Goal: Information Seeking & Learning: Learn about a topic

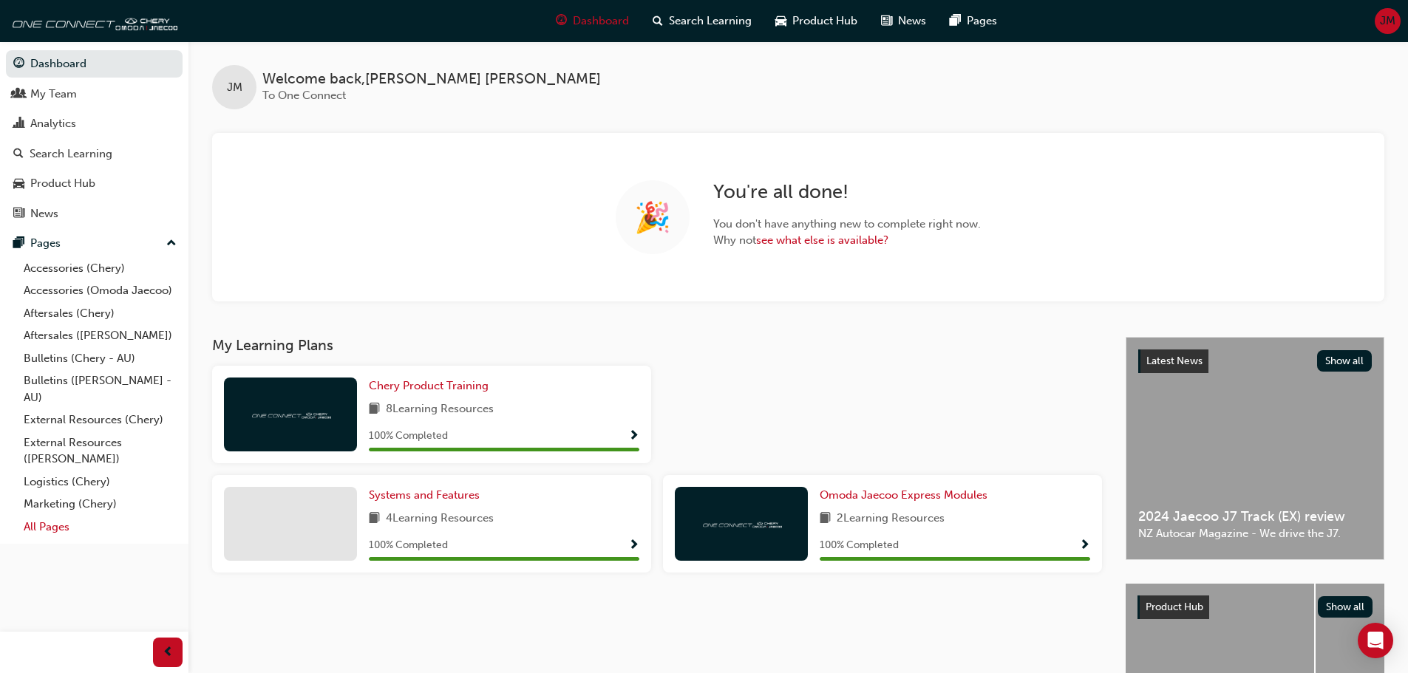
click at [49, 527] on link "All Pages" at bounding box center [100, 527] width 165 height 23
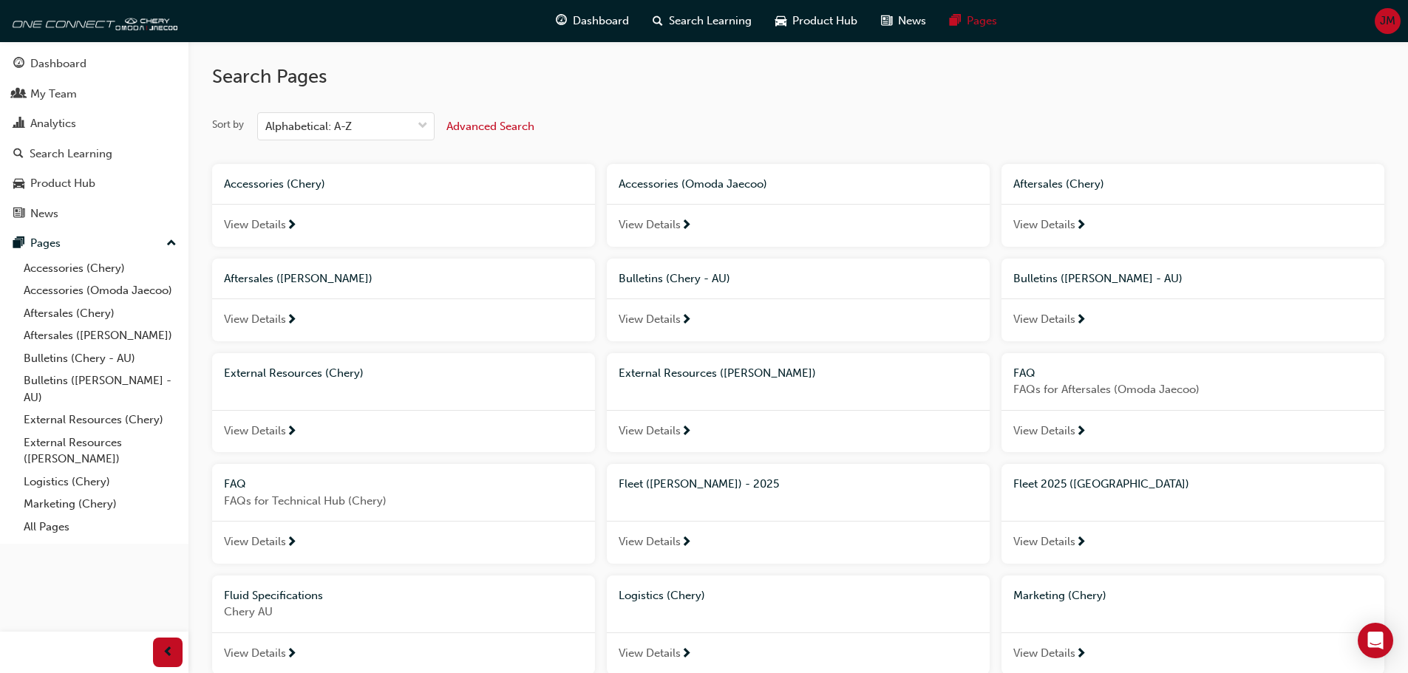
click at [669, 281] on span "Bulletins (Chery - AU)" at bounding box center [675, 278] width 112 height 13
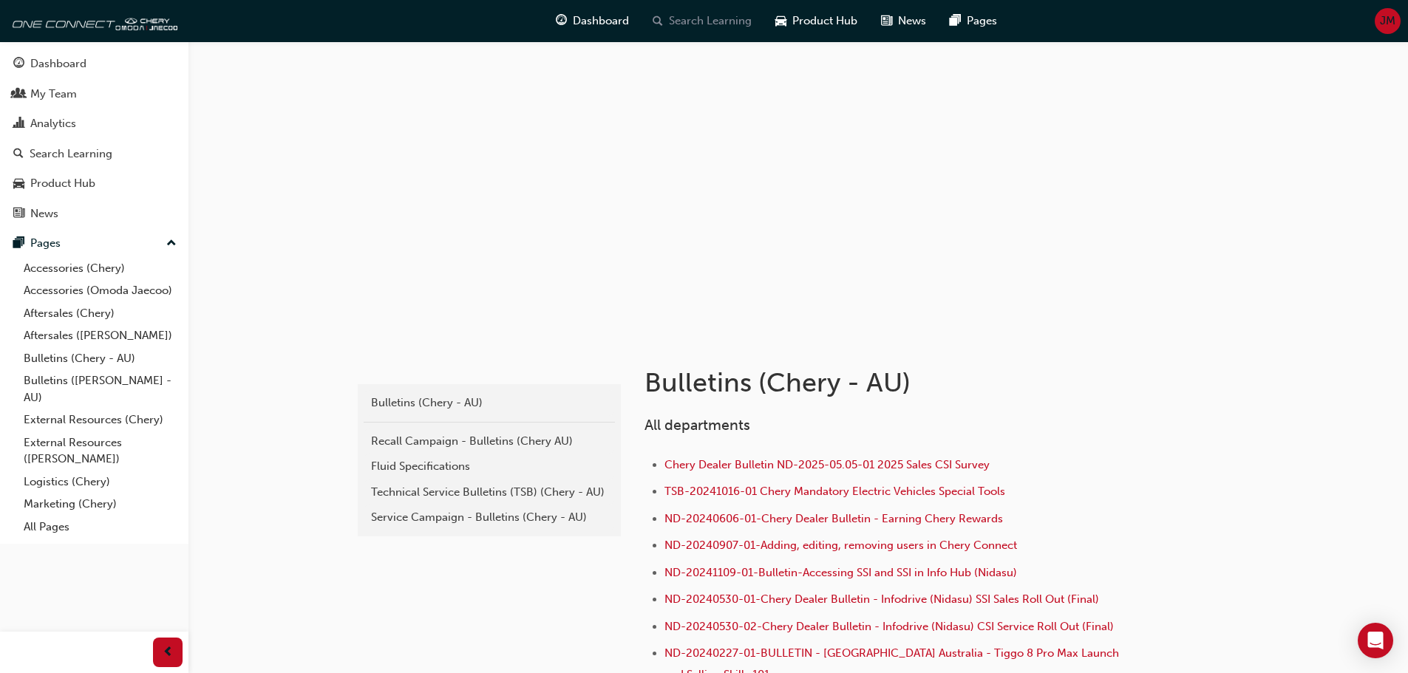
click at [658, 16] on span "search-icon" at bounding box center [658, 21] width 10 height 18
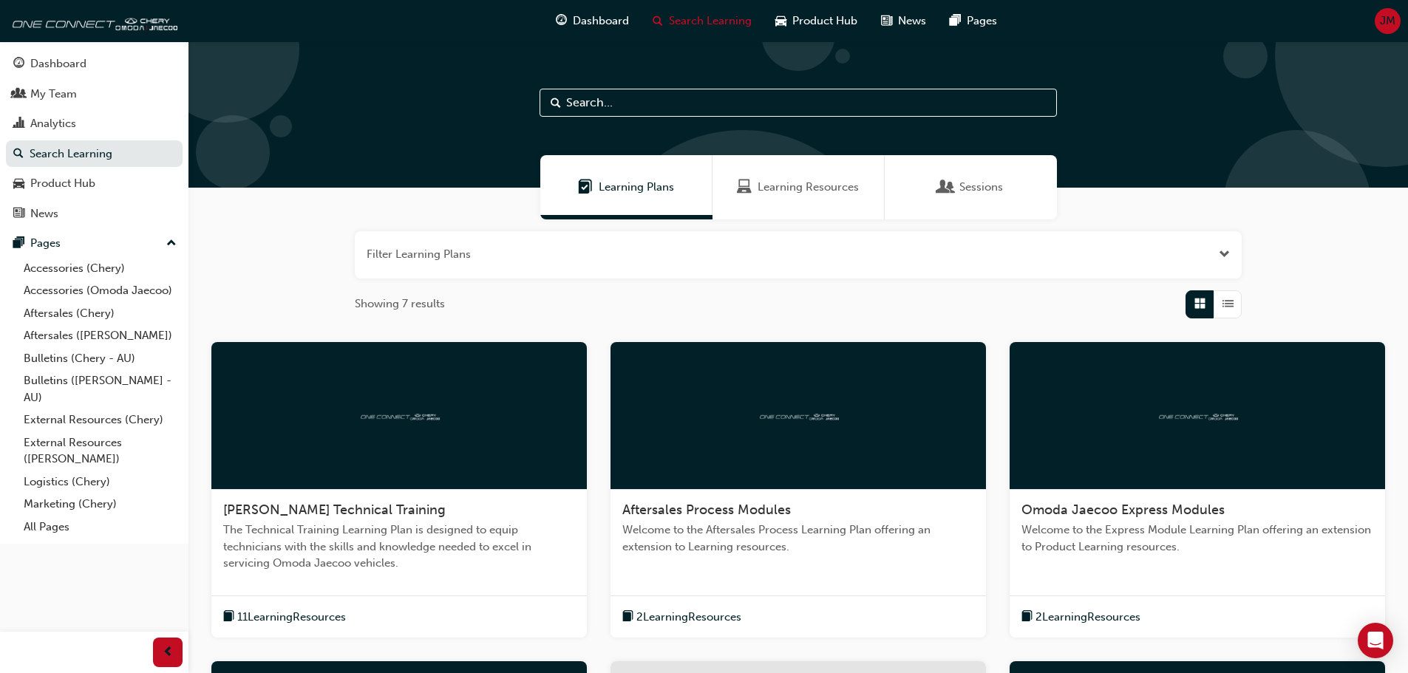
click at [597, 106] on input "text" at bounding box center [798, 103] width 517 height 28
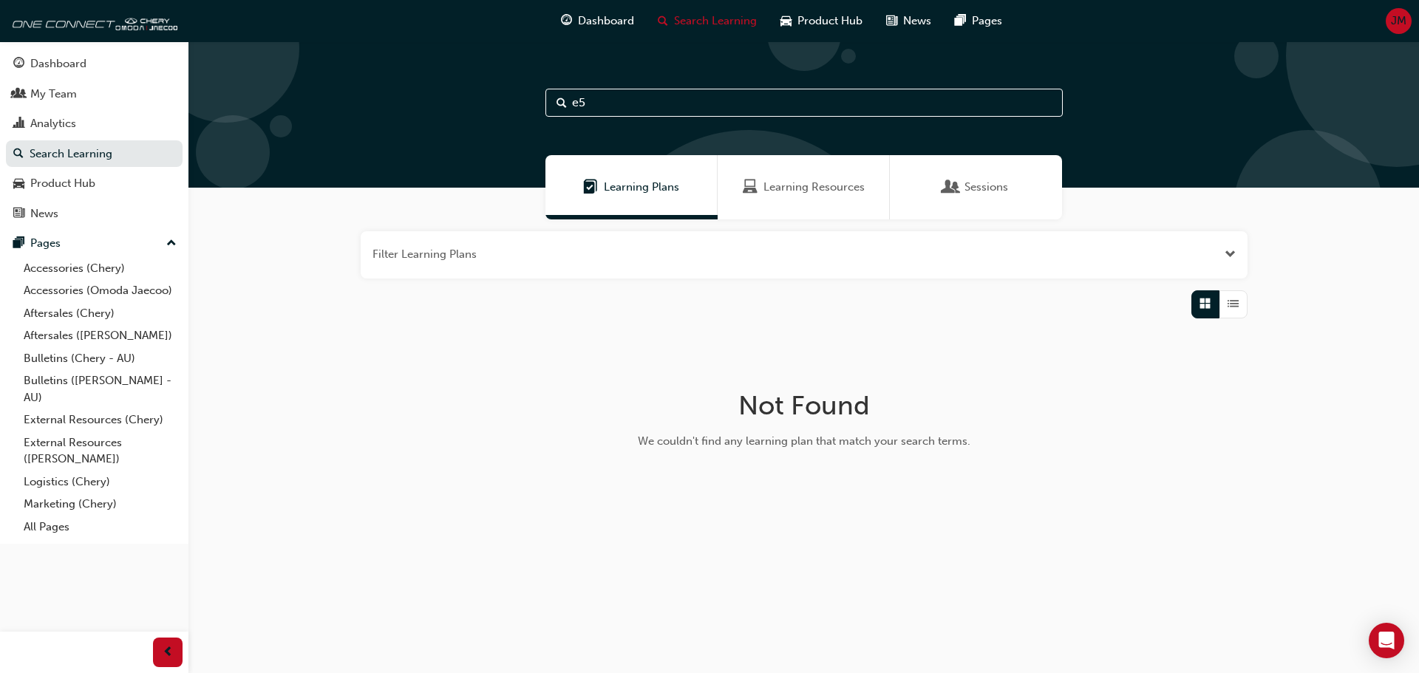
type input "e"
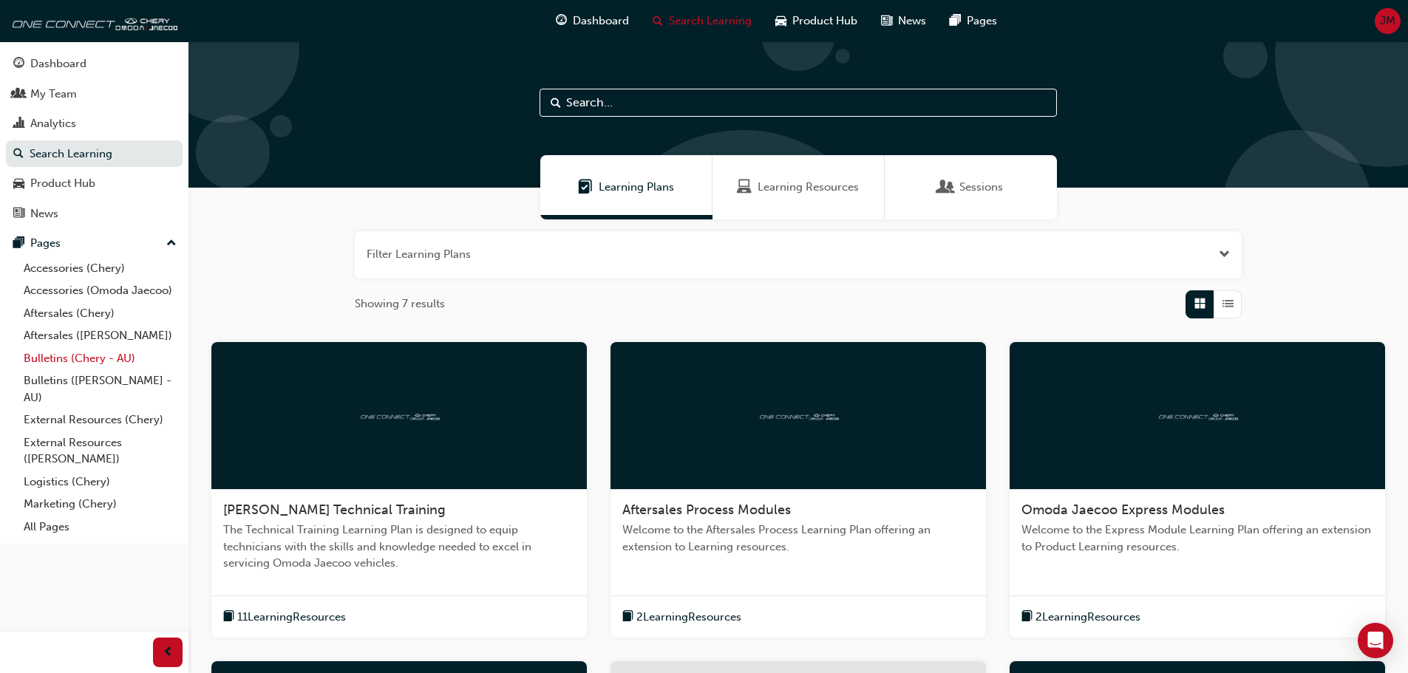
click at [61, 361] on link "Bulletins (Chery - AU)" at bounding box center [100, 358] width 165 height 23
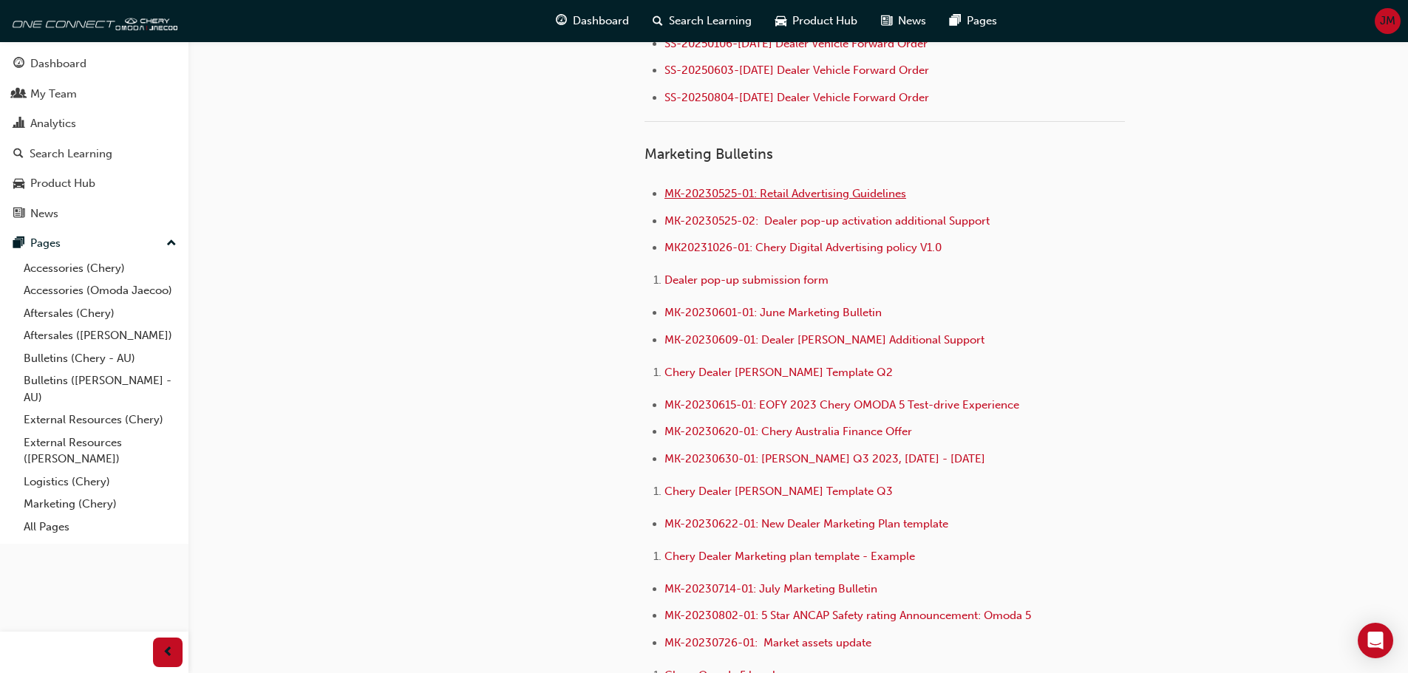
scroll to position [2124, 0]
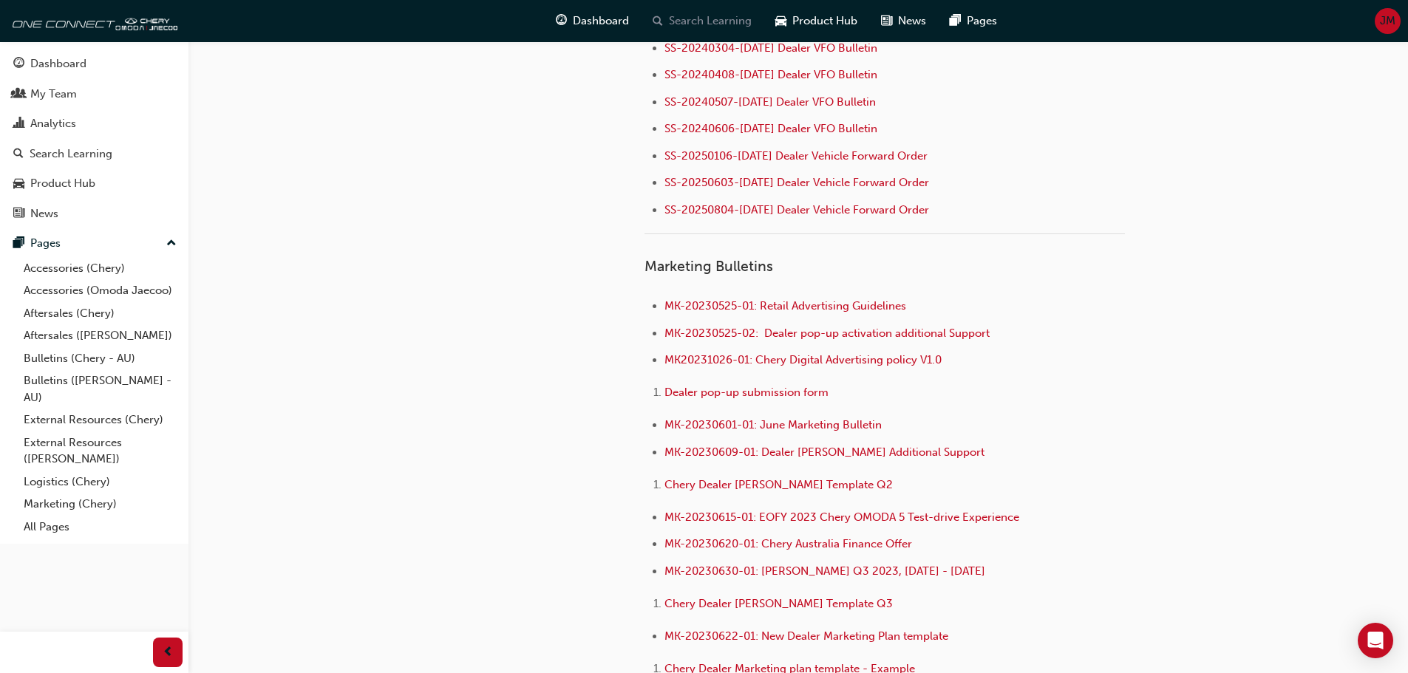
click at [708, 13] on span "Search Learning" at bounding box center [710, 21] width 83 height 17
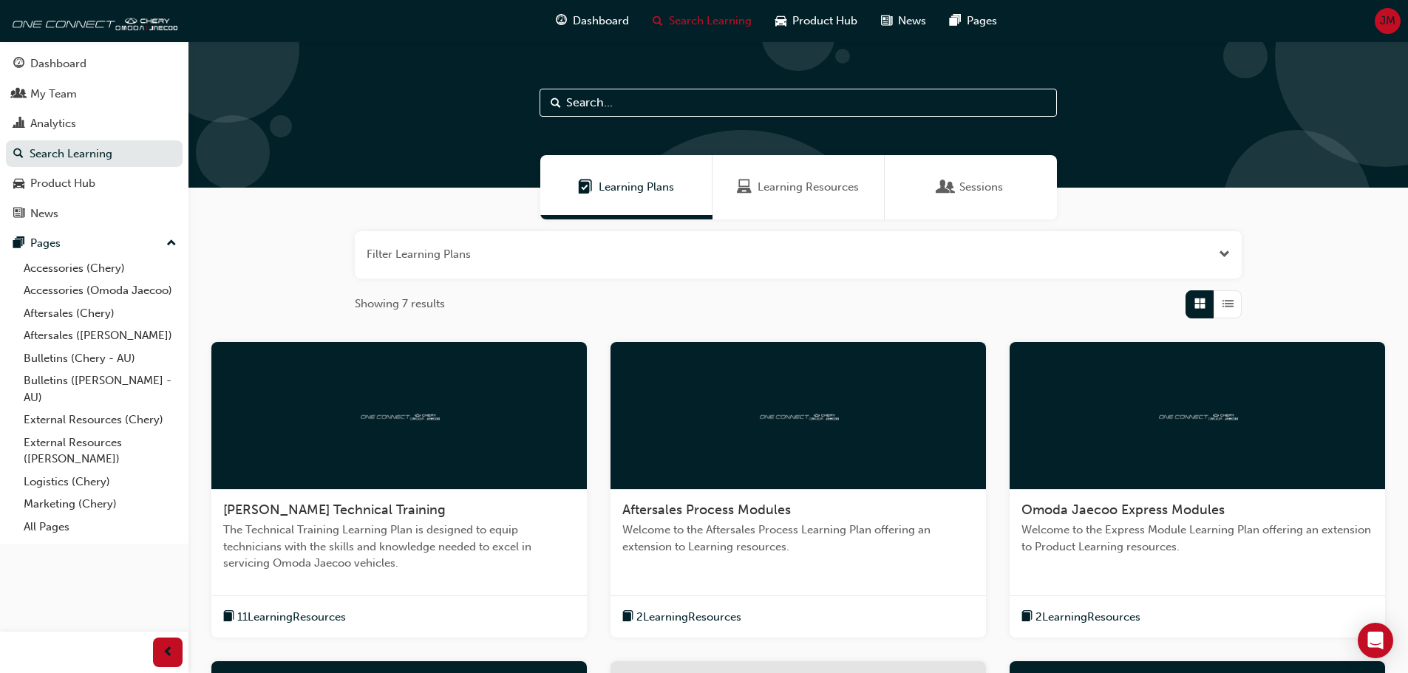
click at [612, 98] on input "text" at bounding box center [798, 103] width 517 height 28
type input "ancap"
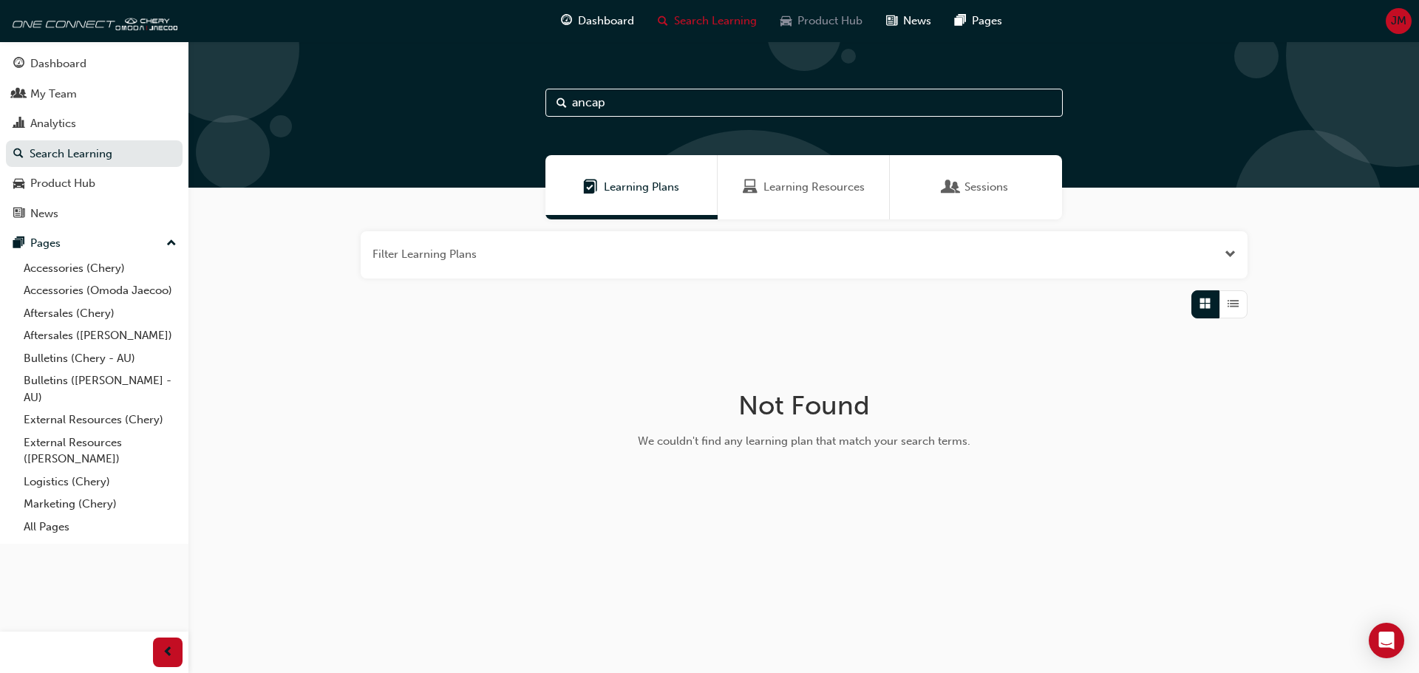
click at [841, 25] on span "Product Hub" at bounding box center [830, 21] width 65 height 17
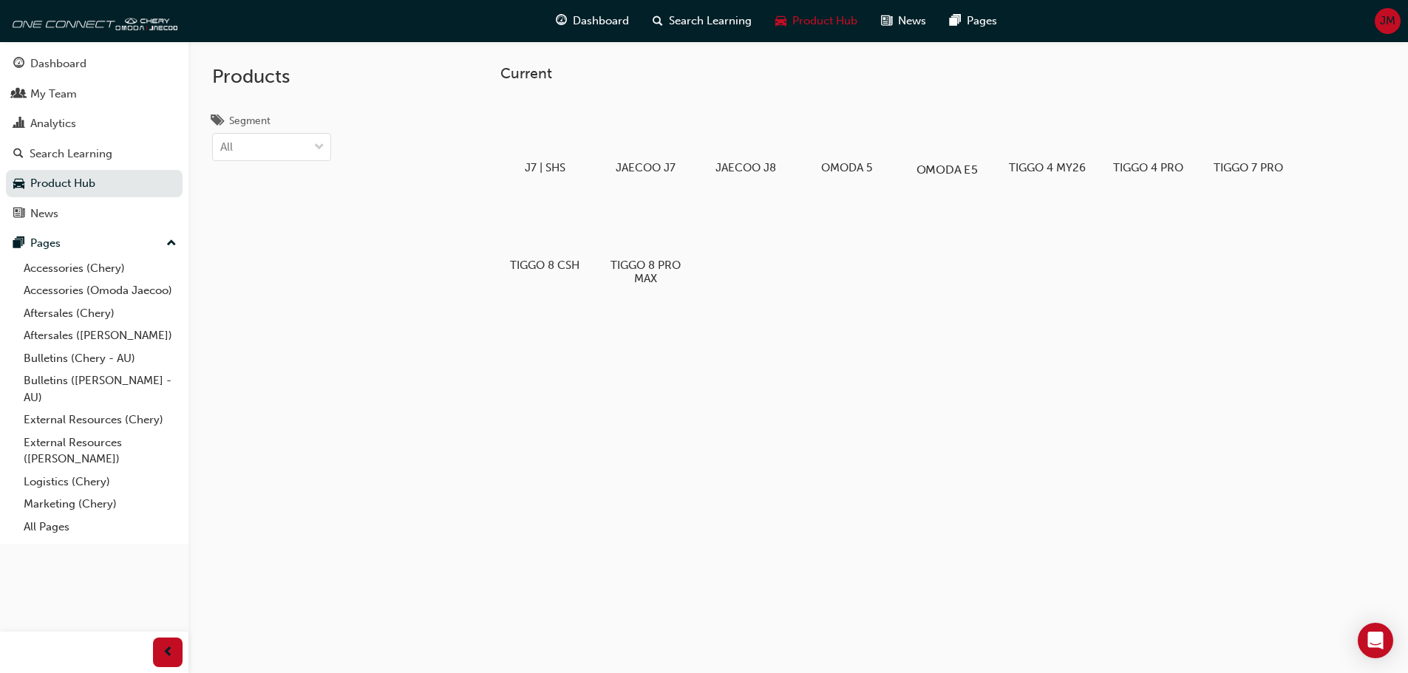
click at [947, 129] on div at bounding box center [947, 127] width 82 height 59
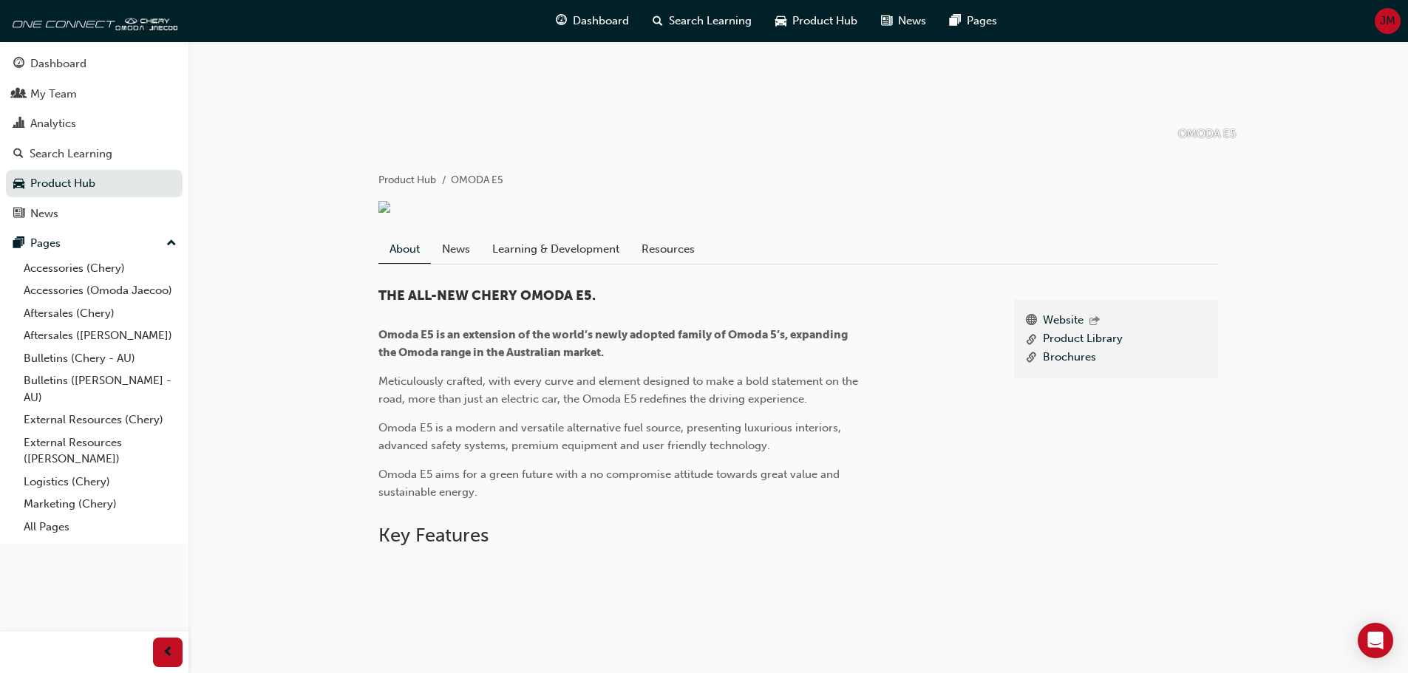
scroll to position [172, 0]
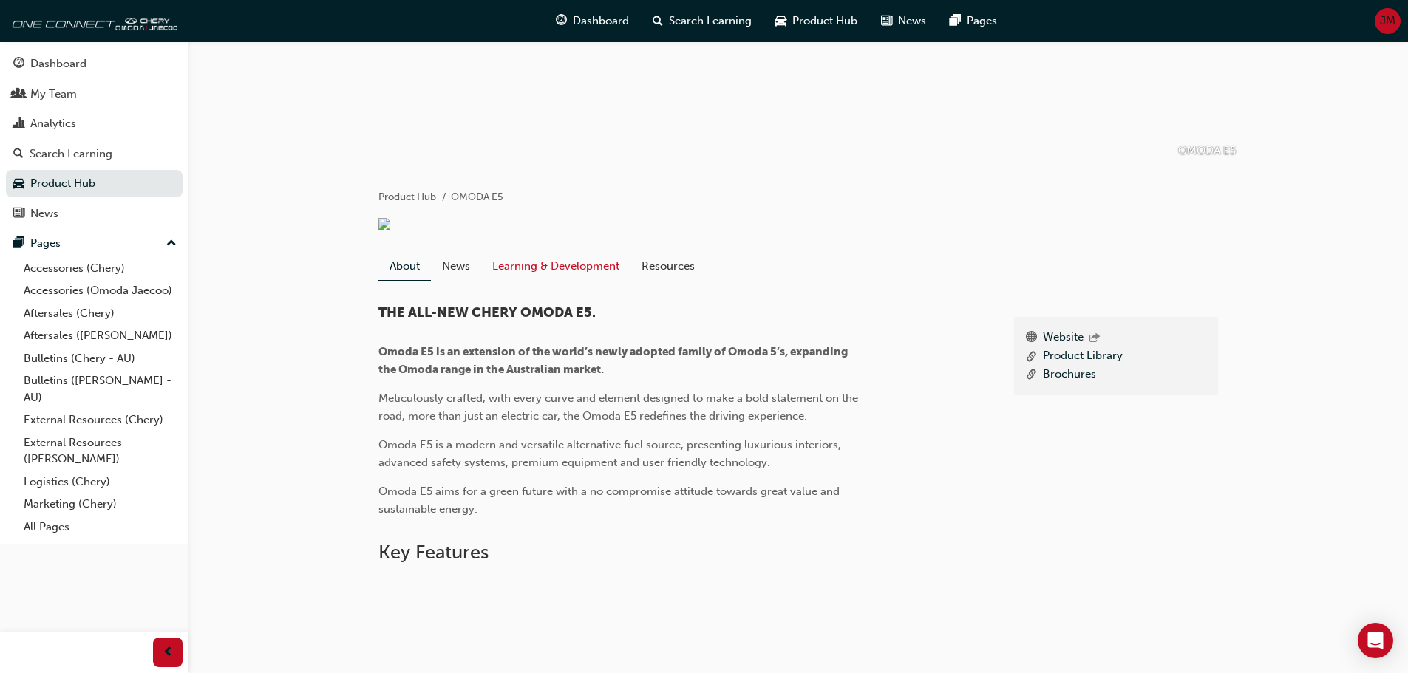
click at [565, 280] on link "Learning & Development" at bounding box center [555, 266] width 149 height 28
